Goal: Task Accomplishment & Management: Manage account settings

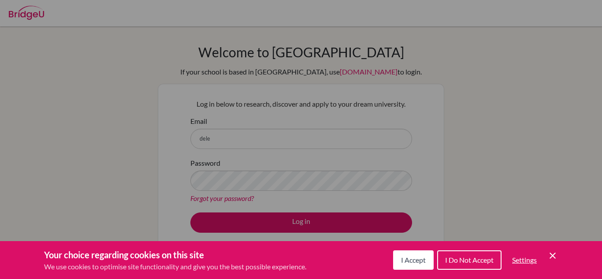
click at [552, 257] on icon "Cookie Control Close Icon" at bounding box center [552, 255] width 11 height 11
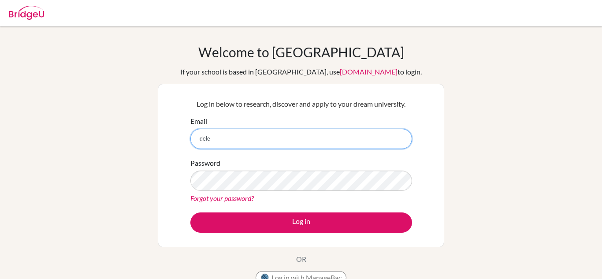
click at [254, 146] on input "dele" at bounding box center [301, 139] width 222 height 20
type input "delexo24@gmail.com"
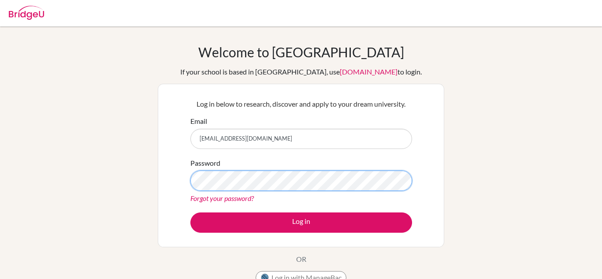
click at [190, 212] on button "Log in" at bounding box center [301, 222] width 222 height 20
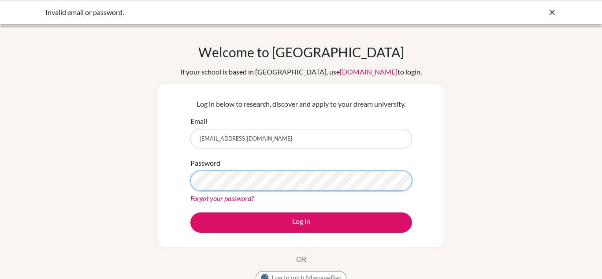
click at [190, 212] on button "Log in" at bounding box center [301, 222] width 222 height 20
click at [218, 142] on input "delexo24@gmail.com" at bounding box center [301, 139] width 222 height 20
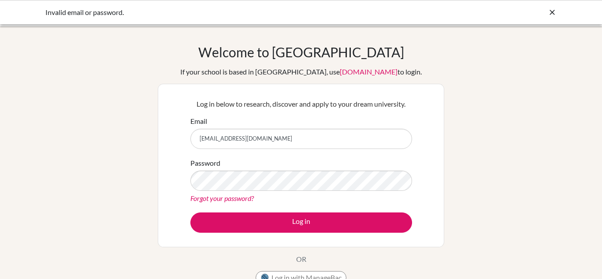
drag, startPoint x: 224, startPoint y: 142, endPoint x: 217, endPoint y: 145, distance: 7.3
click at [217, 145] on input "delexo24@gmail.com" at bounding box center [301, 139] width 222 height 20
click at [221, 143] on input "delexo24@gmail.com" at bounding box center [301, 139] width 222 height 20
drag, startPoint x: 221, startPoint y: 143, endPoint x: 196, endPoint y: 140, distance: 24.4
click at [196, 140] on input "delexo24@gmail.com" at bounding box center [301, 139] width 222 height 20
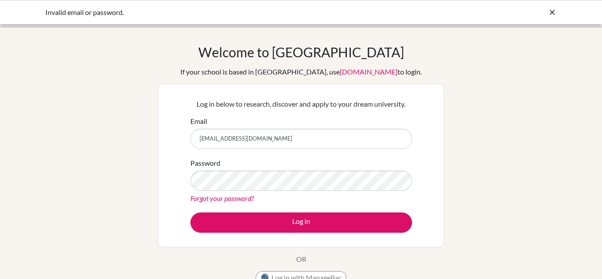
type input "[EMAIL_ADDRESS][DOMAIN_NAME]"
click at [190, 212] on button "Log in" at bounding box center [301, 222] width 222 height 20
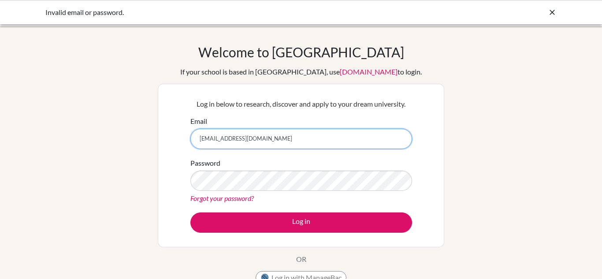
click at [237, 141] on input "[EMAIL_ADDRESS][DOMAIN_NAME]" at bounding box center [301, 139] width 222 height 20
type input "[EMAIL_ADDRESS][DOMAIN_NAME]"
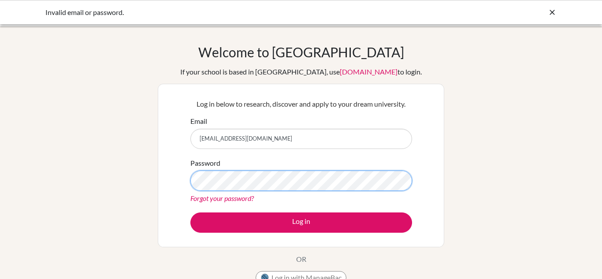
click at [190, 212] on button "Log in" at bounding box center [301, 222] width 222 height 20
